Goal: Understand process/instructions: Learn about a topic

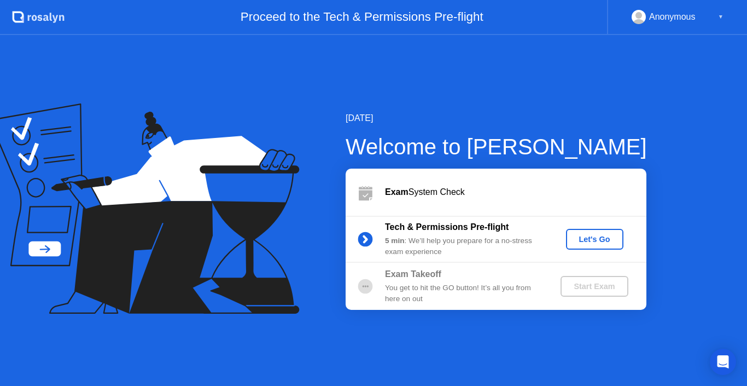
click at [600, 237] on div "Let's Go" at bounding box center [595, 239] width 49 height 9
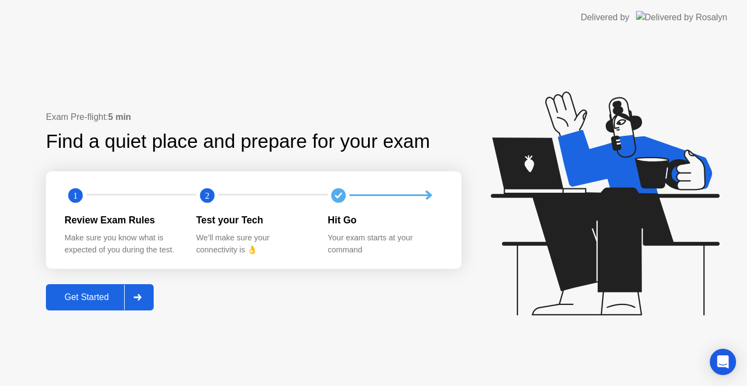
click at [120, 296] on div "Get Started" at bounding box center [86, 297] width 75 height 10
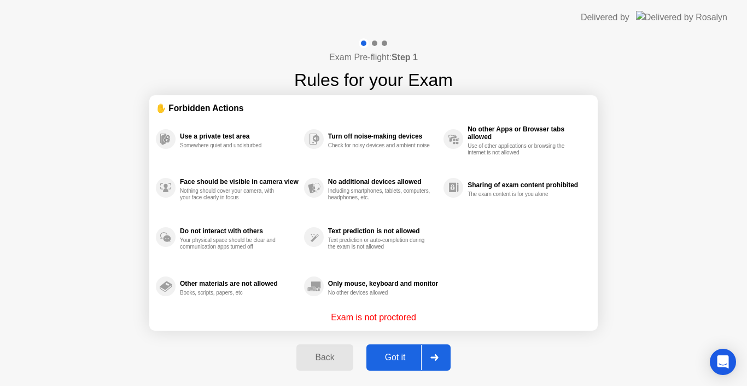
click at [394, 355] on div "Got it" at bounding box center [395, 357] width 51 height 10
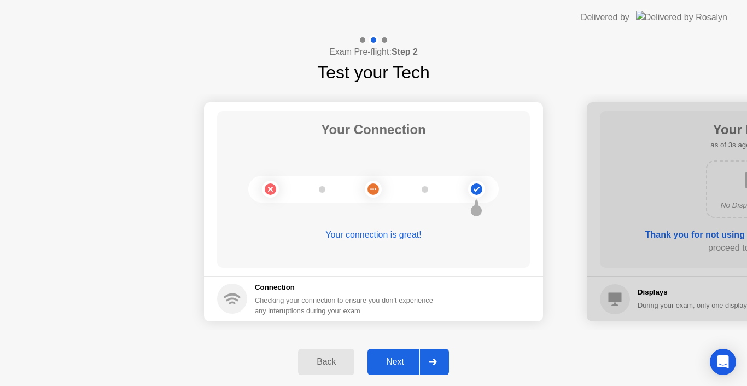
click at [405, 358] on div "Next" at bounding box center [395, 362] width 49 height 10
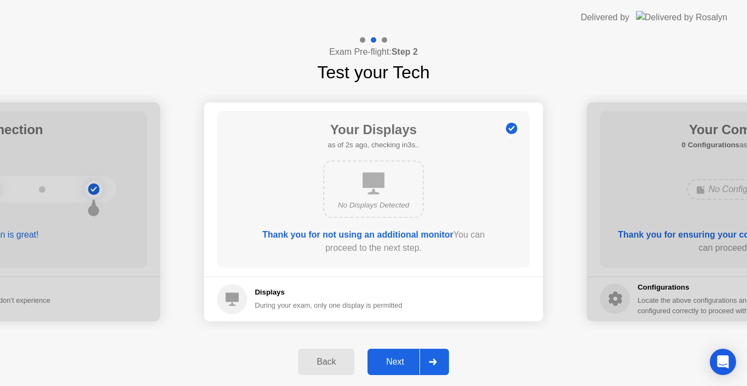
click at [389, 358] on div "Next" at bounding box center [395, 362] width 49 height 10
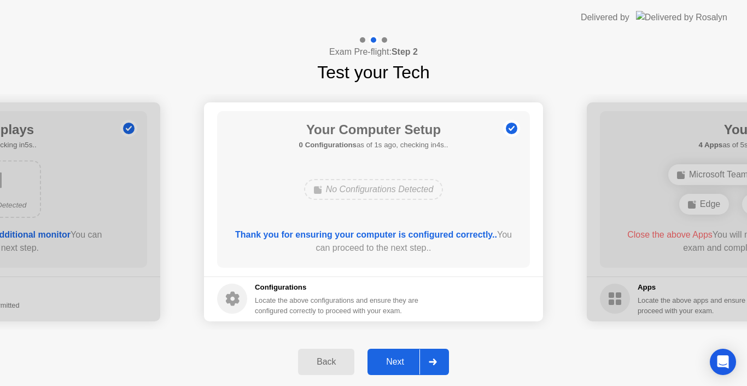
click at [384, 189] on div "No Configurations Detected" at bounding box center [373, 189] width 139 height 21
click at [398, 362] on div "Next" at bounding box center [395, 362] width 49 height 10
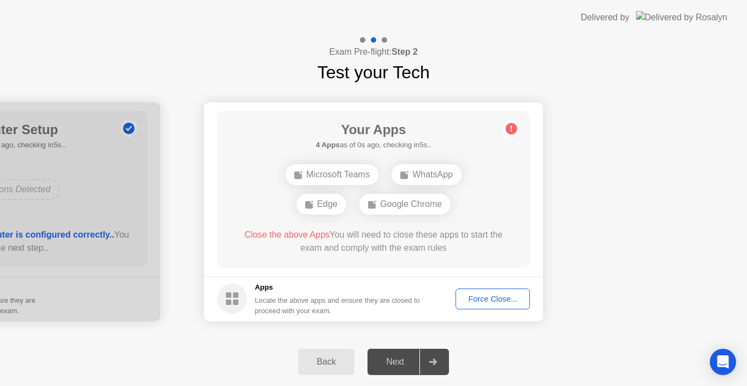
click at [487, 338] on div "Back Next" at bounding box center [373, 362] width 747 height 48
click at [338, 239] on div "Close the above Apps You will need to close these apps to start the exam and co…" at bounding box center [374, 241] width 282 height 26
click at [374, 206] on div "Google Chrome" at bounding box center [373, 204] width 91 height 21
click at [478, 297] on div "Force Close..." at bounding box center [492, 298] width 67 height 9
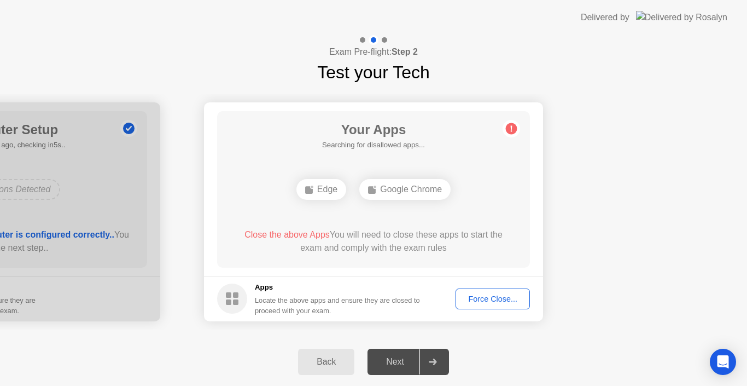
click at [489, 296] on div "Force Close..." at bounding box center [492, 298] width 67 height 9
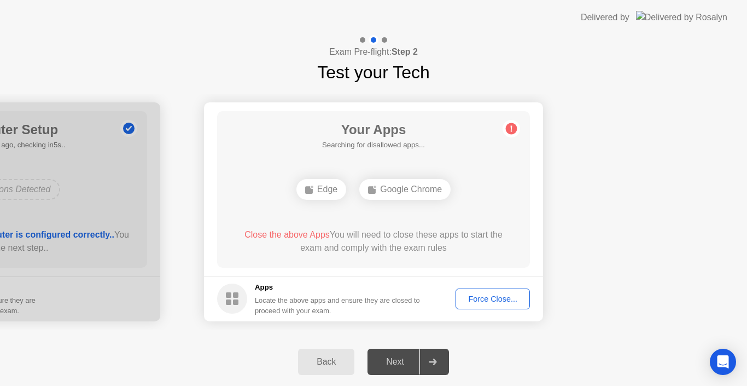
click at [510, 125] on circle at bounding box center [511, 128] width 11 height 11
drag, startPoint x: 281, startPoint y: 274, endPoint x: 442, endPoint y: 270, distance: 161.4
click at [442, 270] on main "Your Apps Searching for disallowed apps... Edge Google Chrome Close the above A…" at bounding box center [373, 189] width 339 height 174
click at [326, 352] on button "Back" at bounding box center [326, 361] width 56 height 26
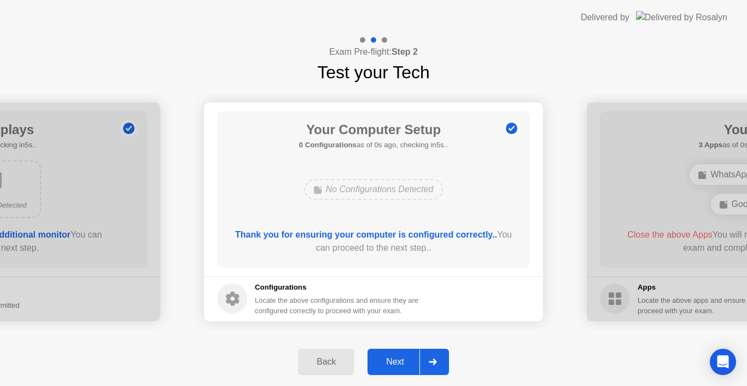
click at [326, 352] on button "Back" at bounding box center [326, 361] width 56 height 26
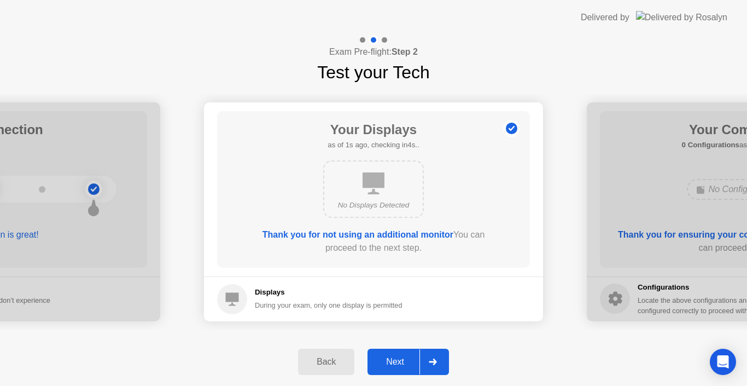
click at [354, 199] on div "No Displays Detected" at bounding box center [373, 188] width 101 height 57
click at [310, 364] on div "Back" at bounding box center [326, 362] width 50 height 10
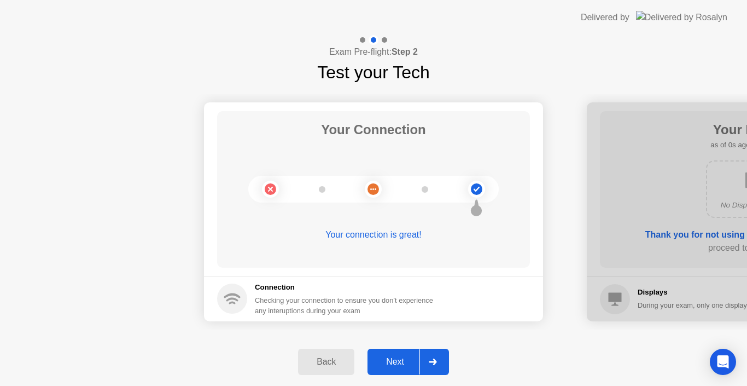
click at [322, 362] on div "Back" at bounding box center [326, 362] width 50 height 10
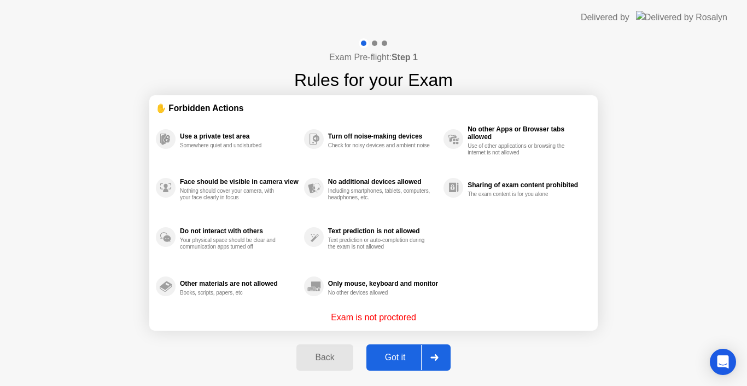
click at [385, 352] on div "Got it" at bounding box center [395, 357] width 51 height 10
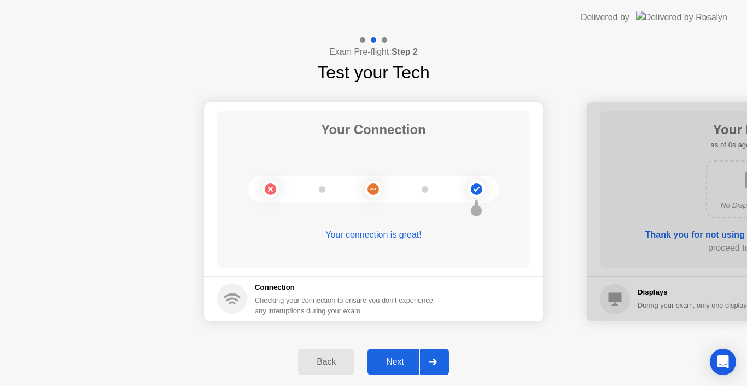
click at [399, 359] on div "Next" at bounding box center [395, 362] width 49 height 10
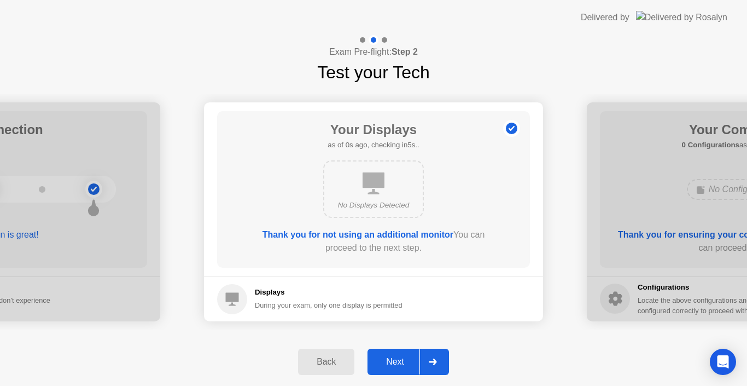
click at [399, 359] on div "Next" at bounding box center [395, 362] width 49 height 10
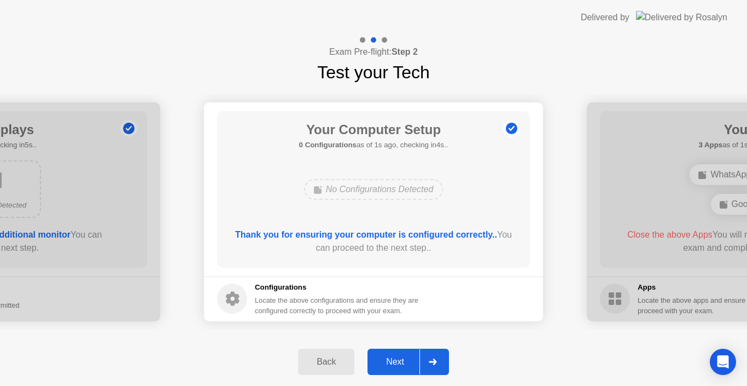
click at [399, 359] on div "Next" at bounding box center [395, 362] width 49 height 10
